Goal: Task Accomplishment & Management: Use online tool/utility

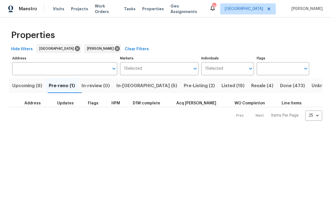
scroll to position [29, 0]
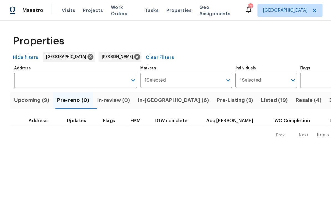
click at [134, 87] on span "In-reno (6)" at bounding box center [148, 86] width 61 height 8
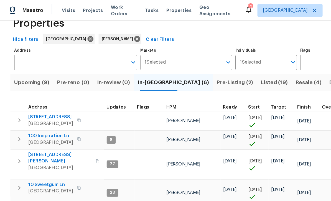
scroll to position [15, 0]
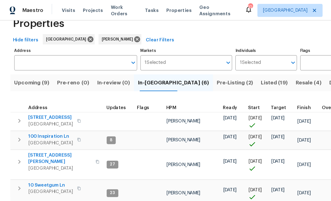
click at [40, 100] on span "177 Grandview Ln" at bounding box center [43, 101] width 38 height 6
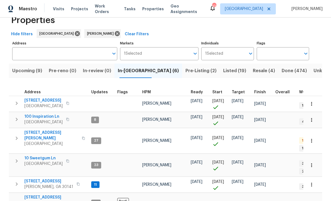
click at [313, 106] on icon "button" at bounding box center [312, 104] width 6 height 6
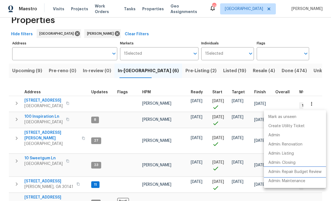
click at [301, 171] on p "Admin: Repair Budget Review" at bounding box center [295, 172] width 53 height 6
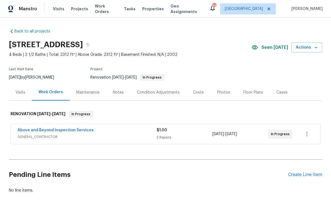
click at [150, 90] on div "Condition Adjustments" at bounding box center [158, 93] width 43 height 6
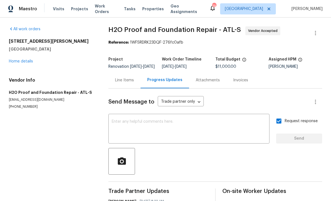
scroll to position [11, 0]
